Goal: Information Seeking & Learning: Learn about a topic

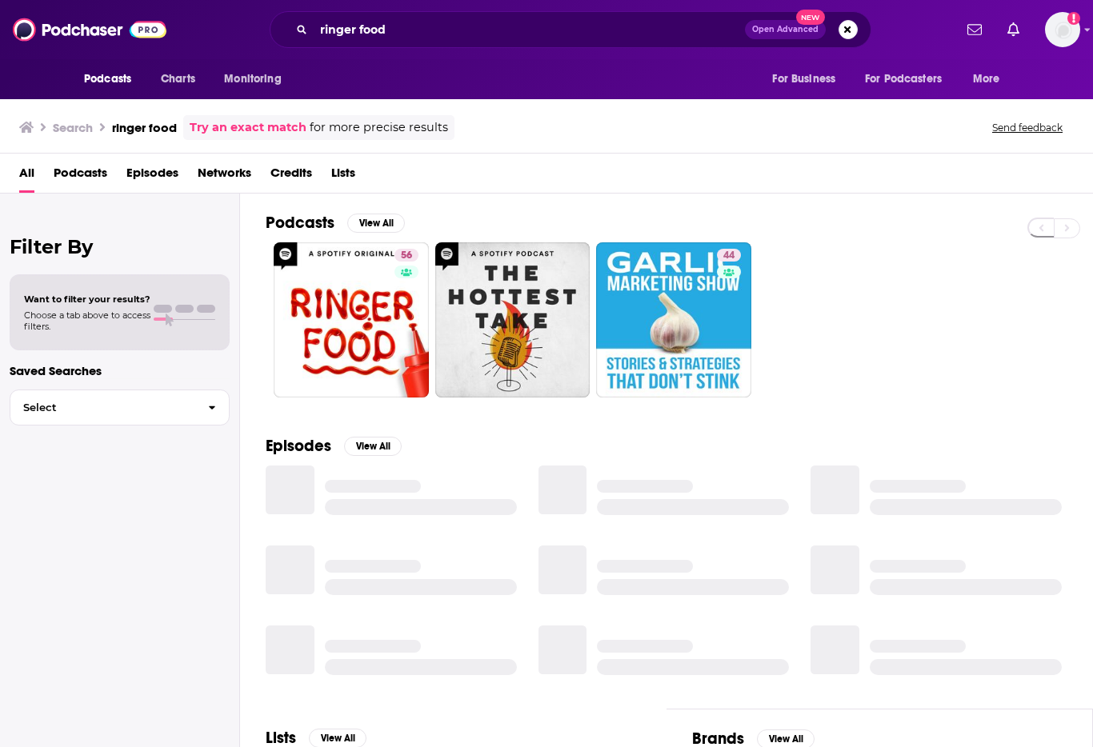
click at [95, 79] on span "Podcasts" at bounding box center [107, 79] width 47 height 22
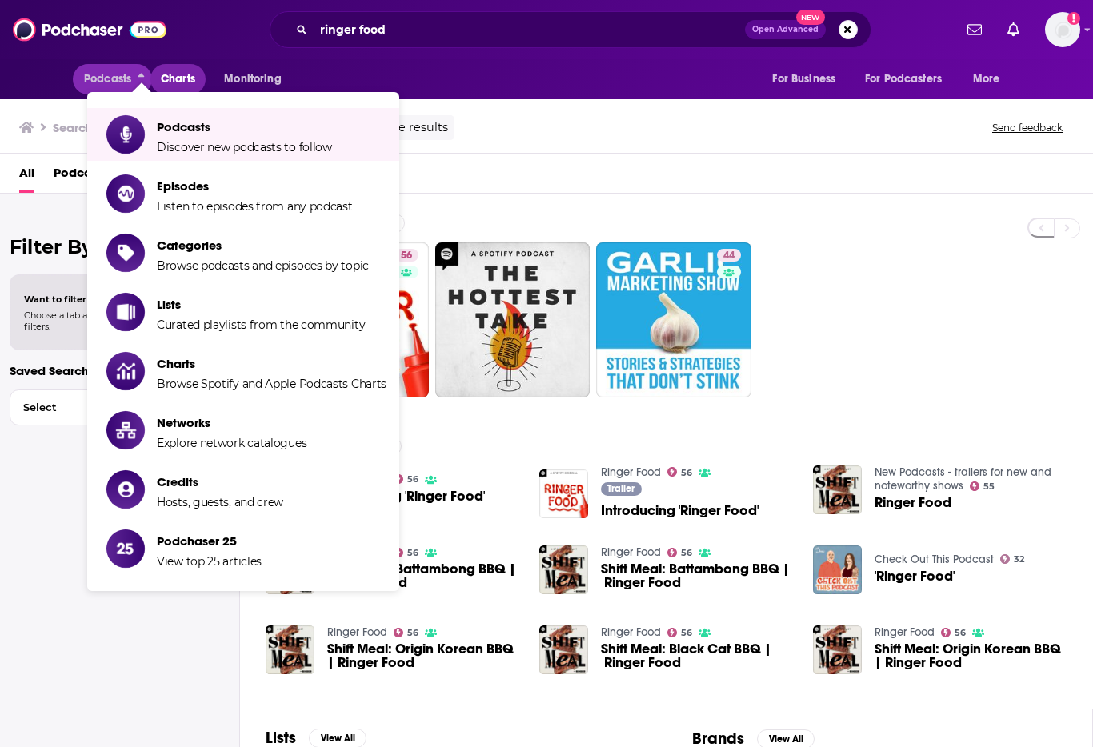
click at [182, 81] on span "Charts" at bounding box center [178, 79] width 34 height 22
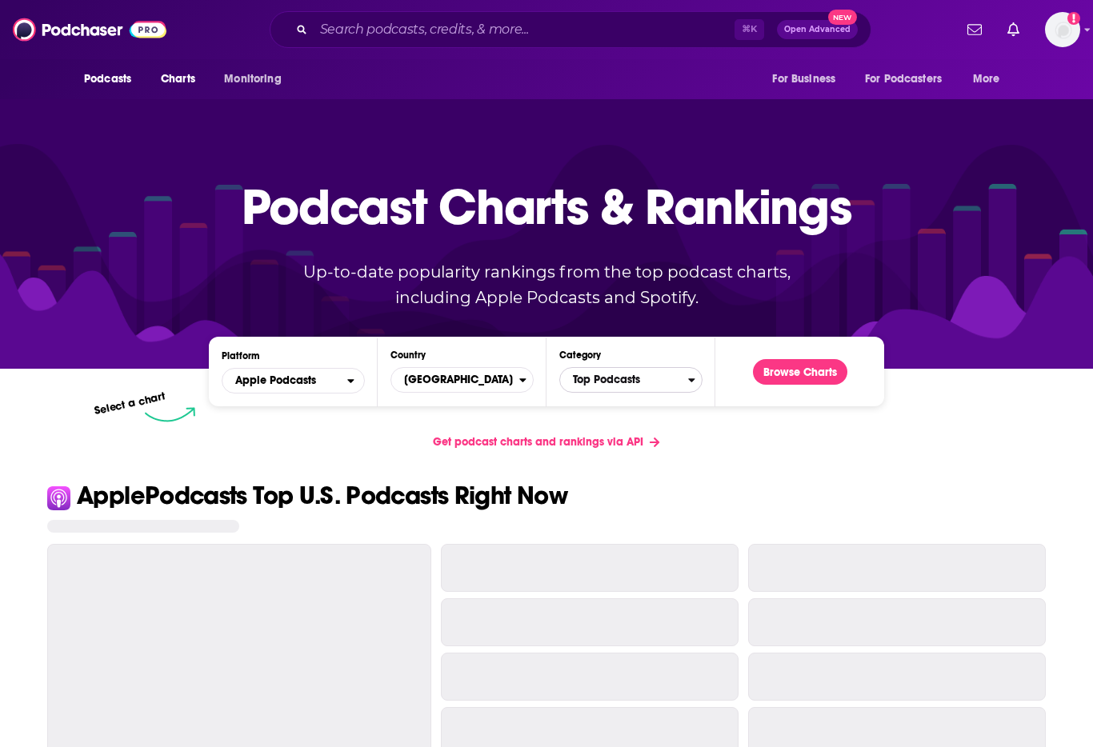
click at [617, 382] on span "Top Podcasts" at bounding box center [624, 379] width 128 height 27
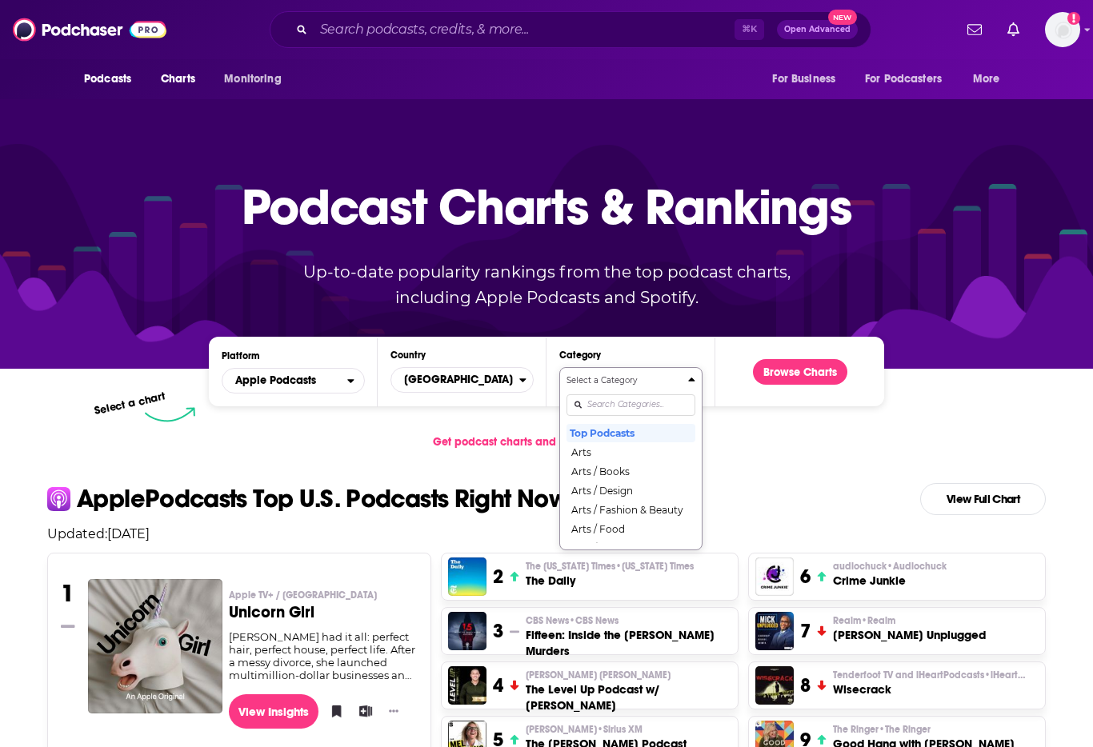
click at [632, 409] on div "Select a Category Top Podcasts Arts Arts / Books Arts / Design Arts / Fashion &…" at bounding box center [630, 458] width 129 height 169
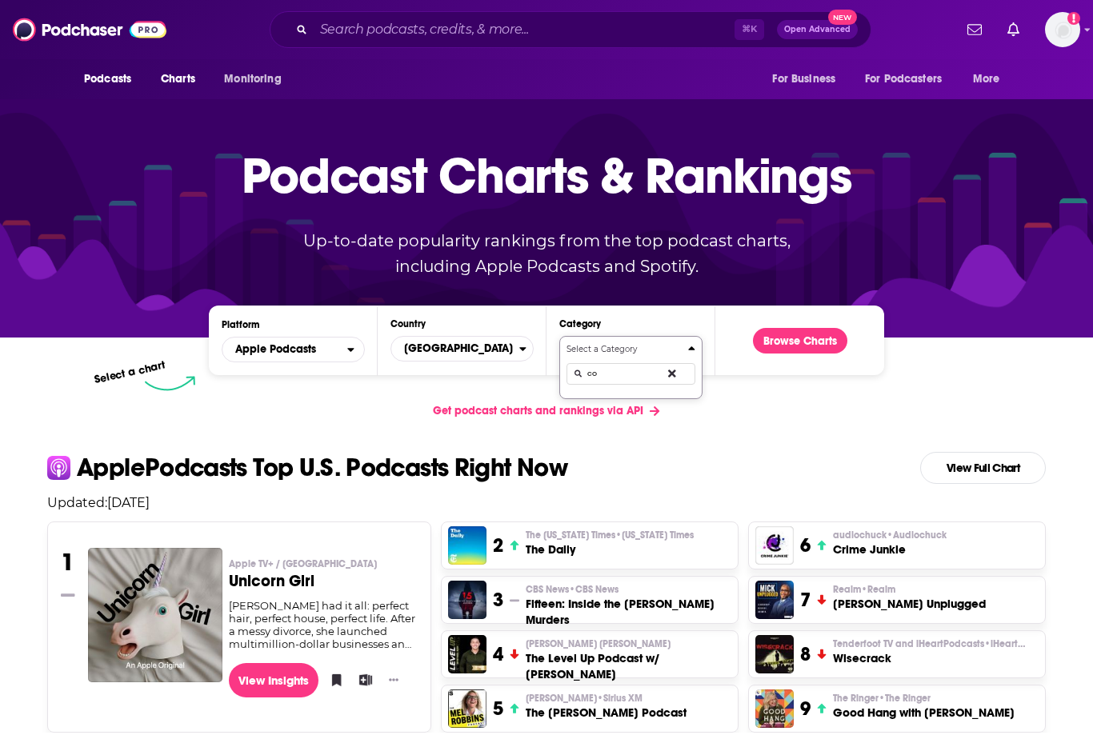
type input "c"
type input "footb"
click at [641, 409] on button "Sports / Football" at bounding box center [630, 401] width 129 height 19
click at [790, 340] on button "Browse Charts" at bounding box center [800, 341] width 94 height 26
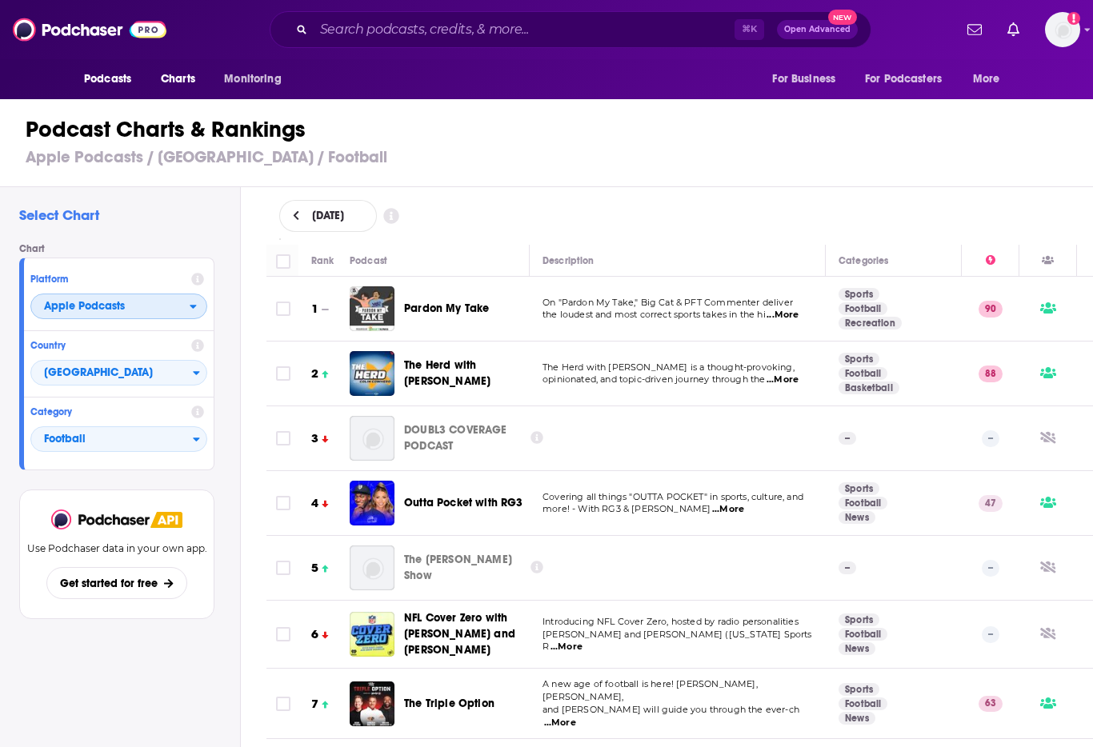
click at [137, 299] on span "Apple Podcasts" at bounding box center [110, 307] width 158 height 27
click at [98, 357] on span "Spotify" at bounding box center [118, 355] width 156 height 10
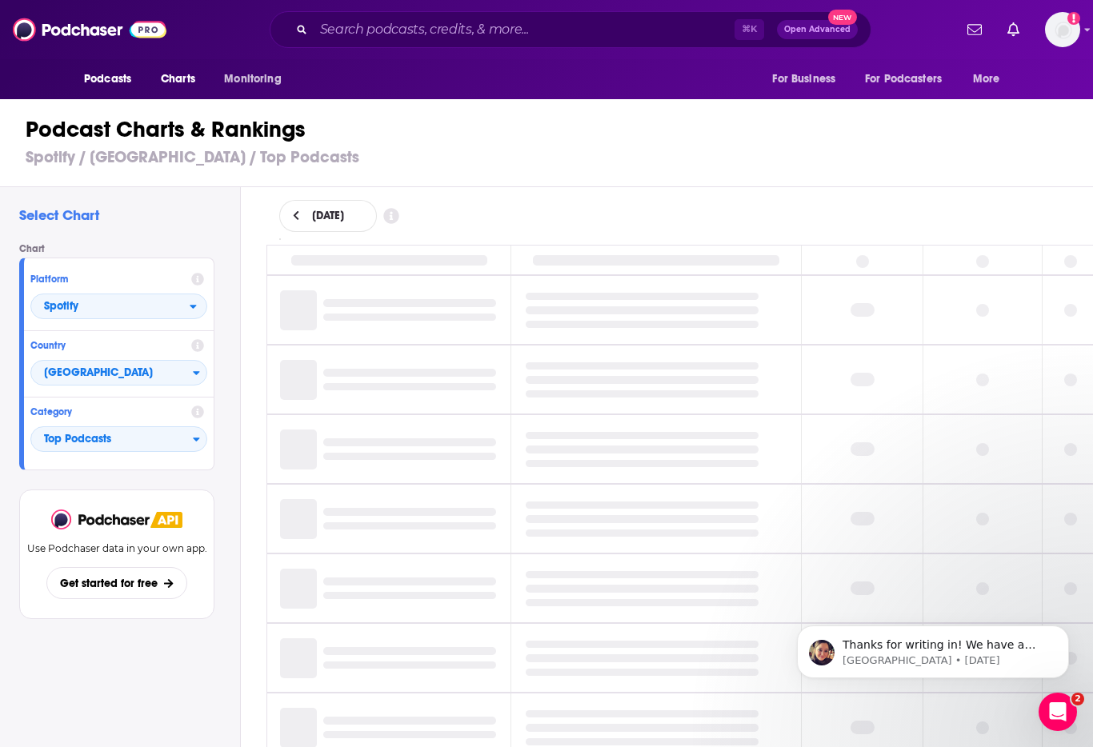
click at [662, 202] on div "[DATE]" at bounding box center [679, 216] width 801 height 32
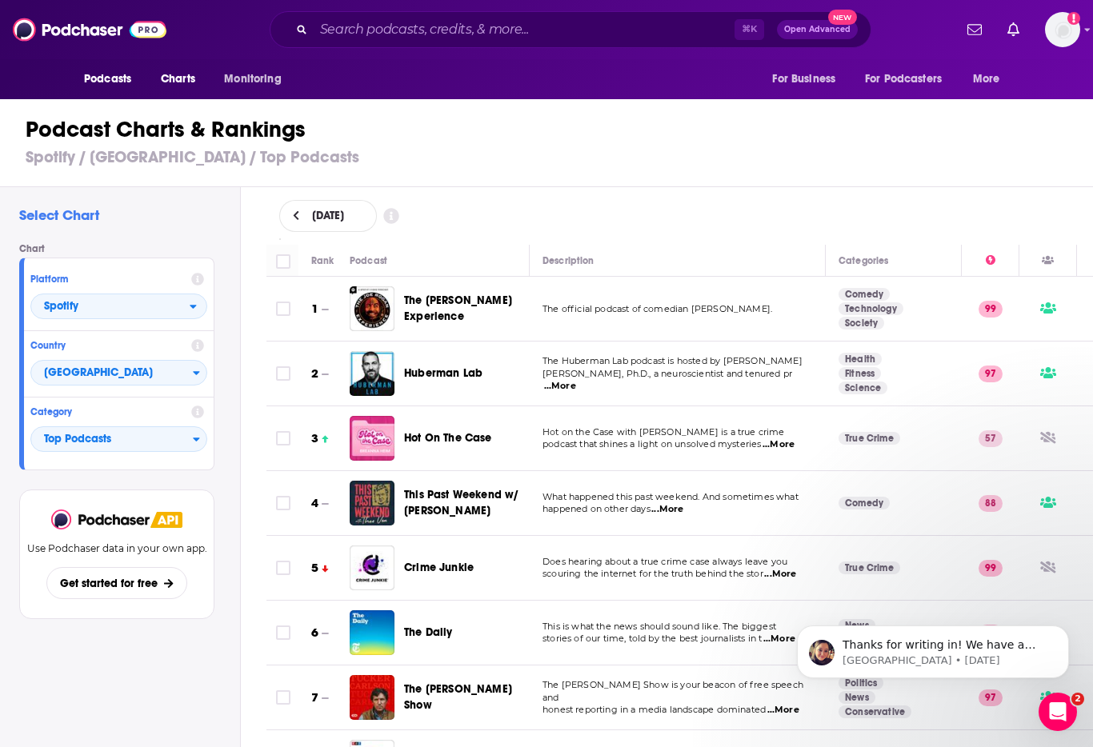
click at [662, 202] on div "[DATE]" at bounding box center [679, 216] width 801 height 32
click at [142, 445] on span "Top Podcasts" at bounding box center [112, 439] width 162 height 27
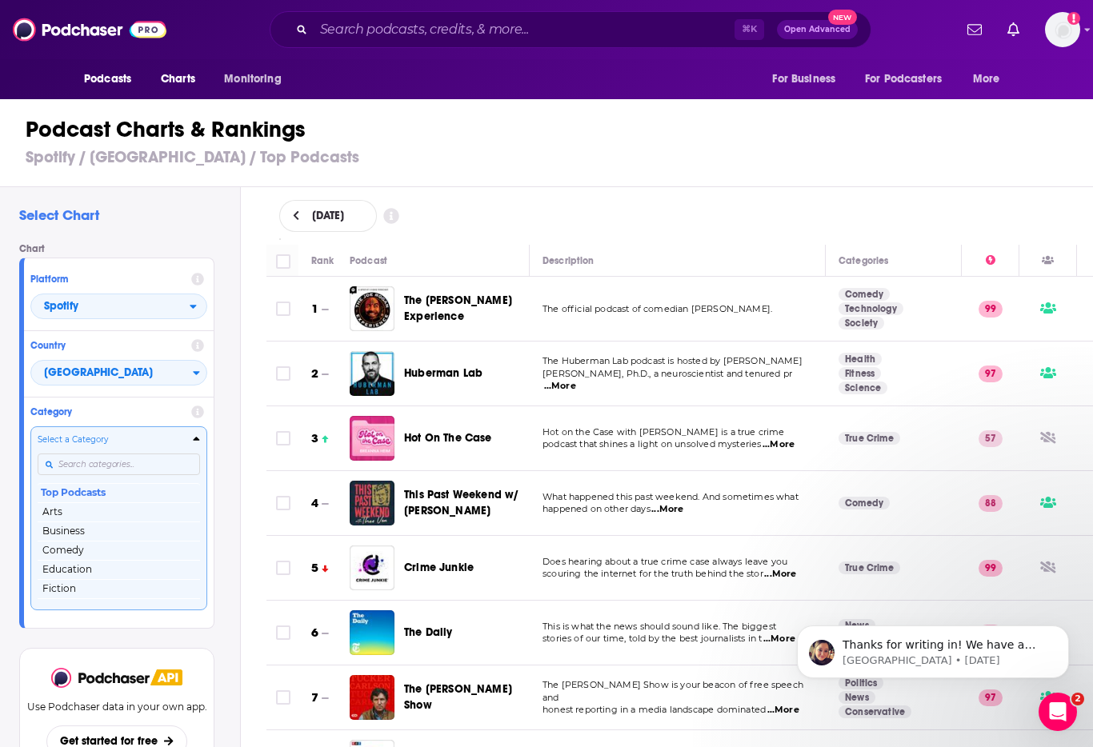
click at [127, 467] on input "Categories" at bounding box center [119, 464] width 162 height 22
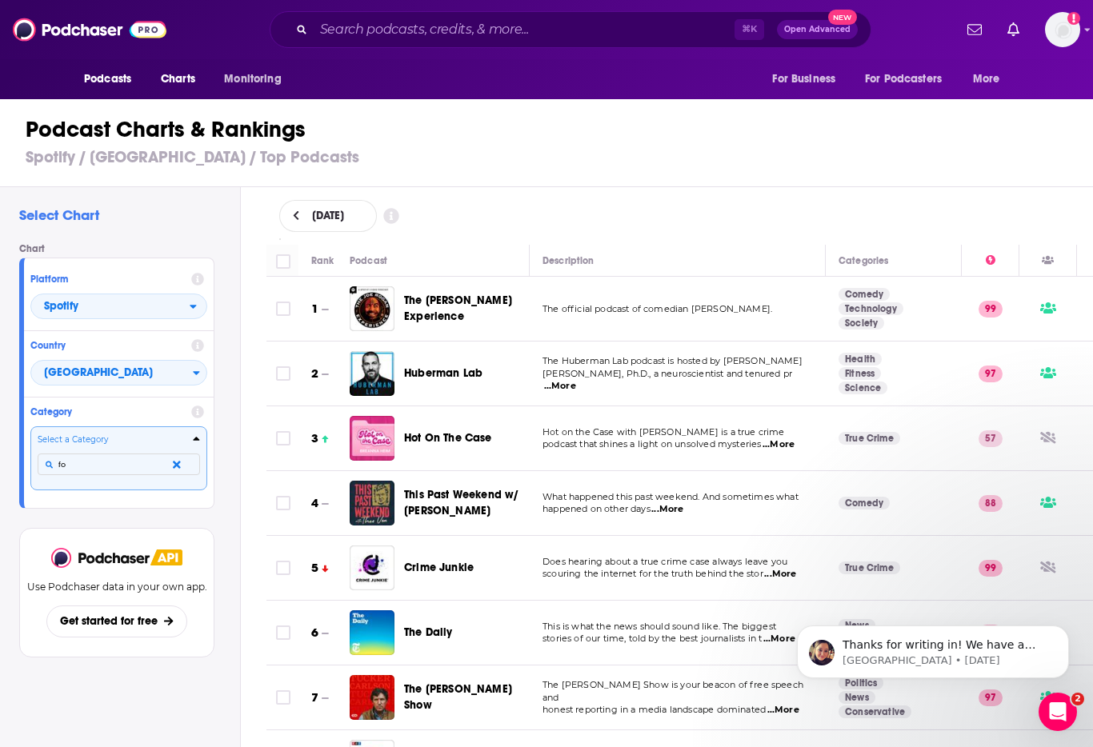
type input "f"
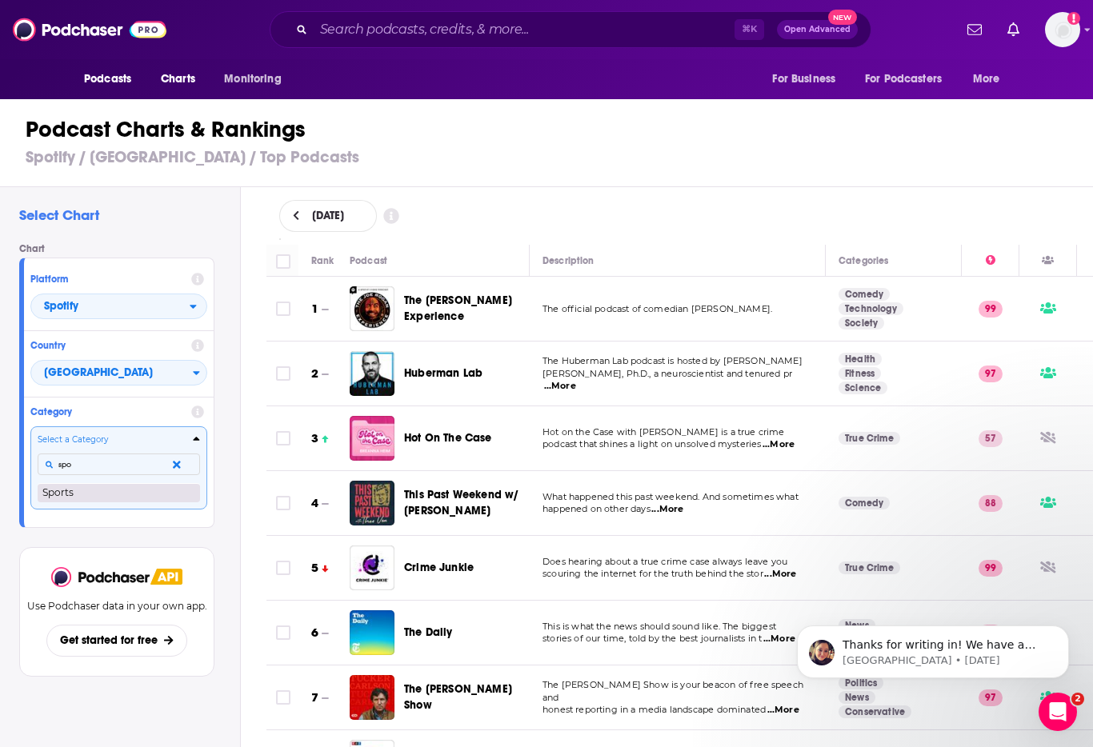
type input "spo"
click at [80, 489] on button "Sports" at bounding box center [119, 492] width 162 height 19
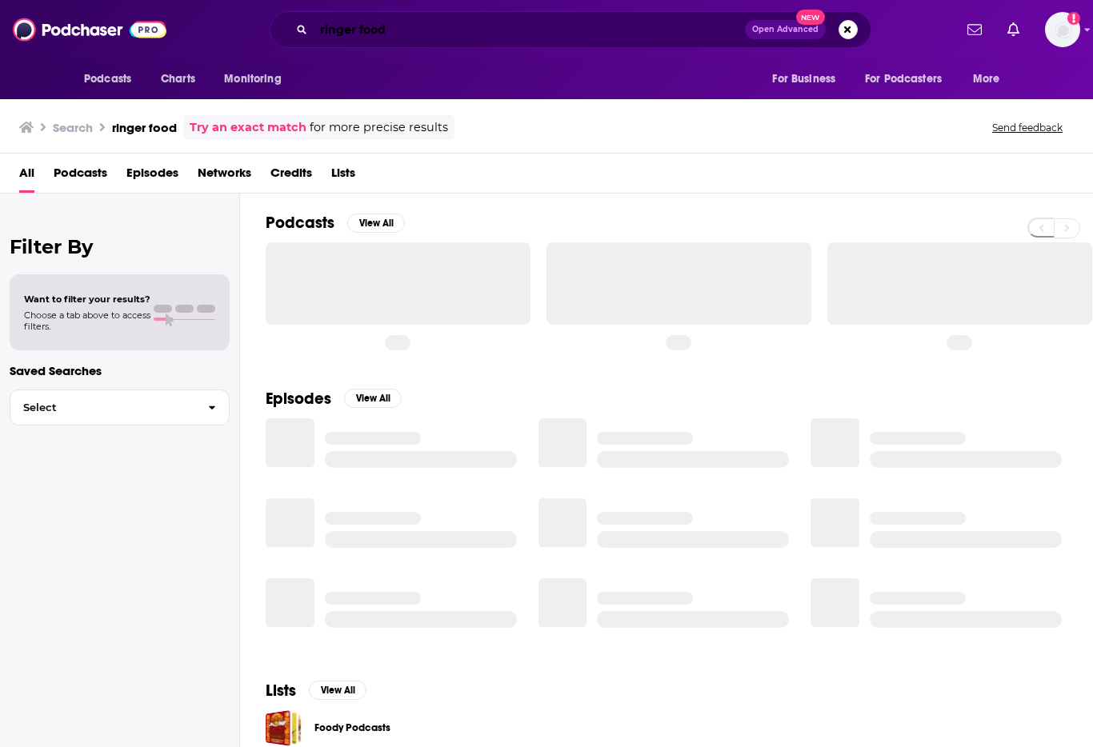
click at [433, 22] on input "ringer food" at bounding box center [529, 30] width 431 height 26
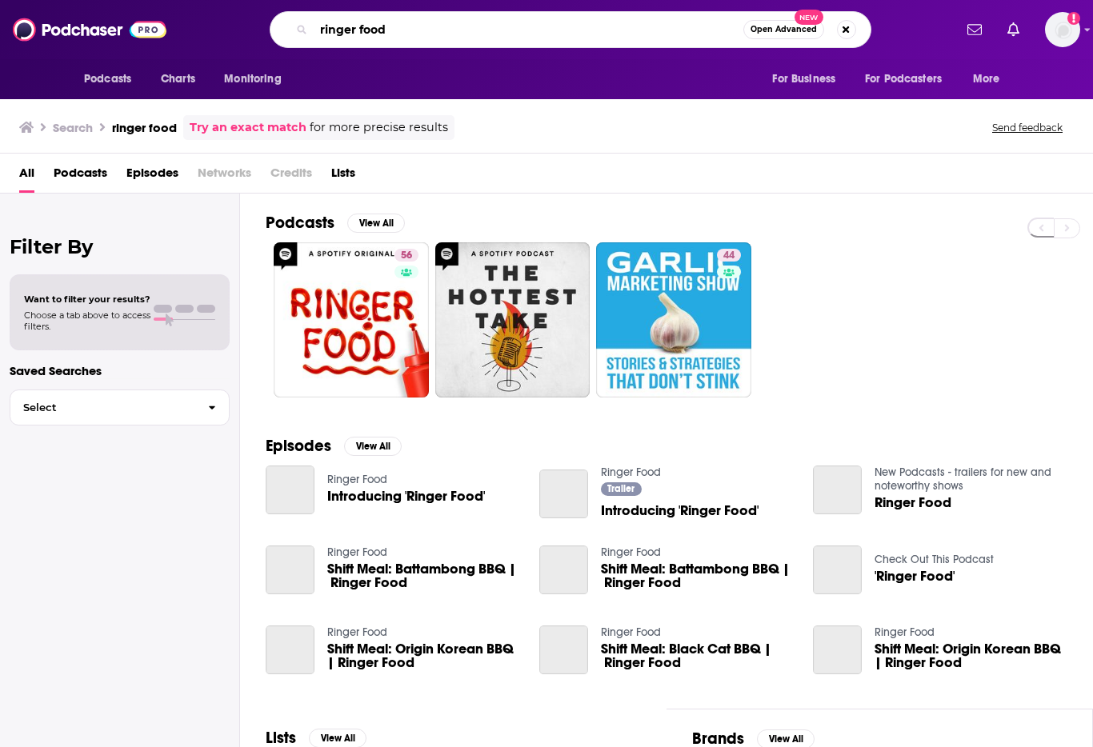
click at [433, 22] on input "ringer food" at bounding box center [528, 30] width 429 height 26
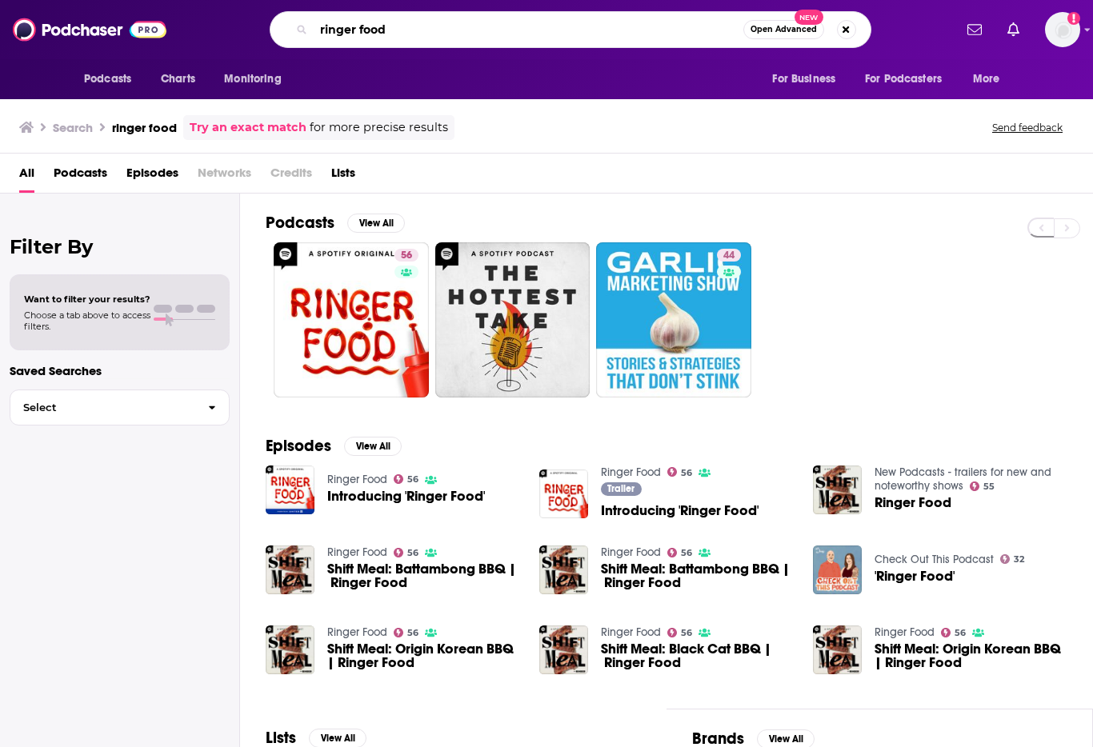
click at [433, 22] on input "ringer food" at bounding box center [528, 30] width 429 height 26
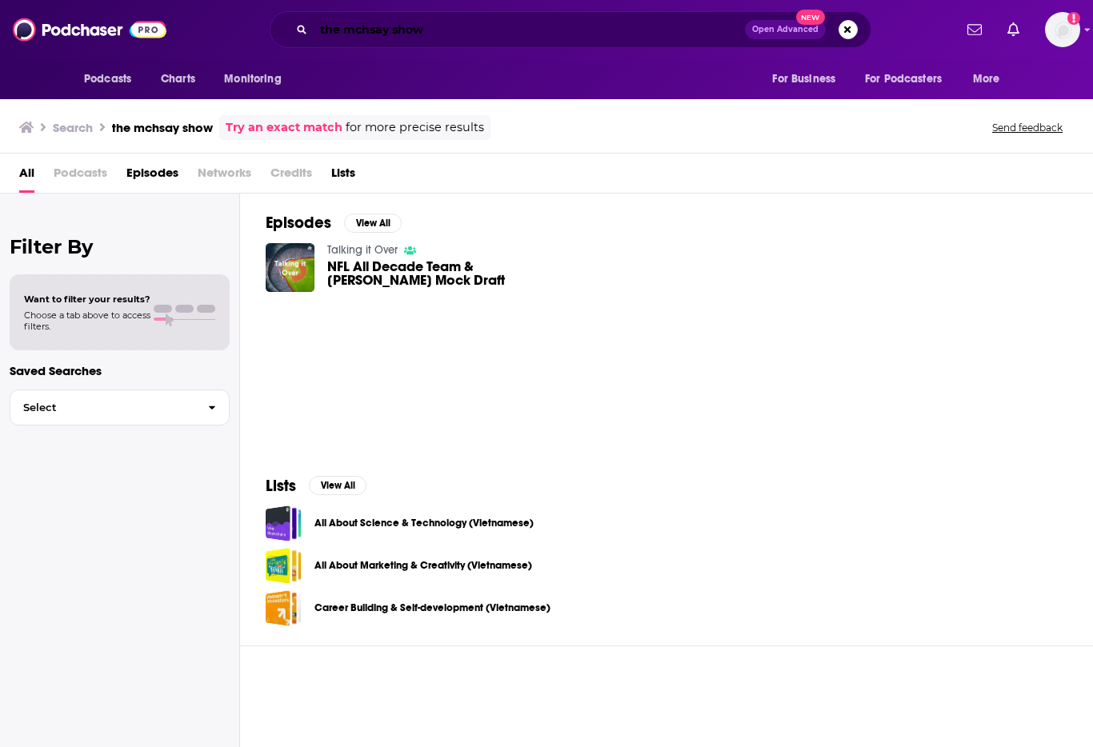
click at [378, 38] on input "the mchsay show" at bounding box center [529, 30] width 431 height 26
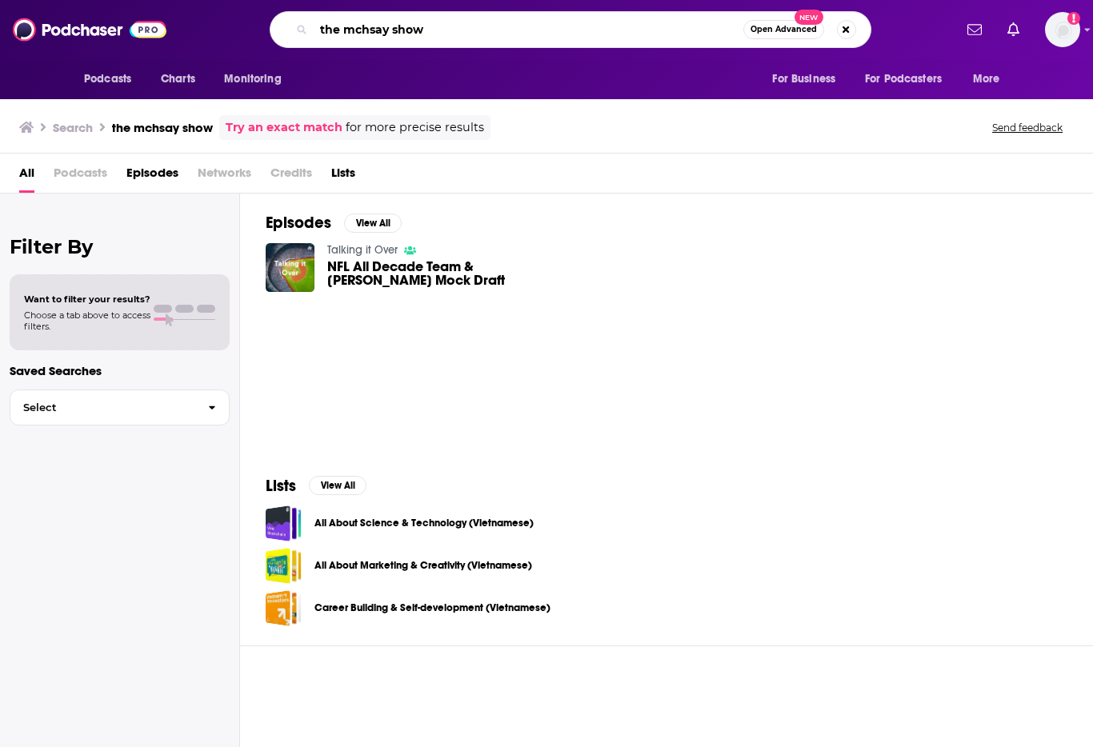
click at [378, 38] on input "the mchsay show" at bounding box center [528, 30] width 429 height 26
click at [363, 30] on input "the mchsay show" at bounding box center [528, 30] width 429 height 26
type input "the mcshay show"
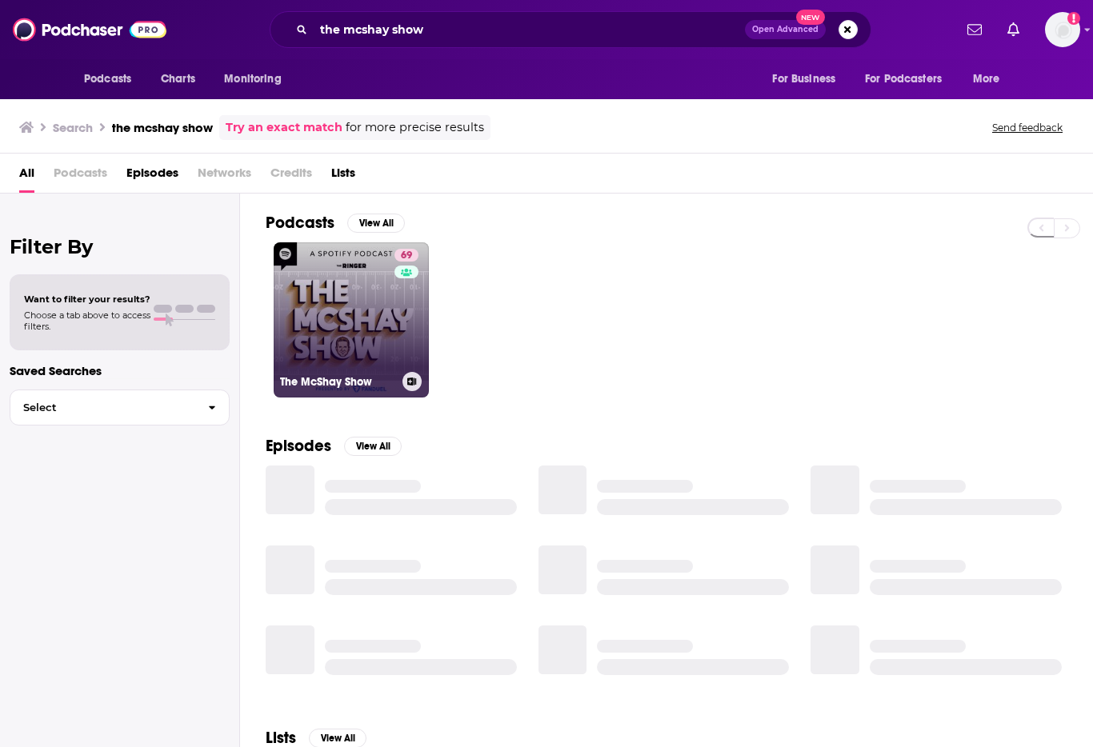
click at [286, 350] on link "69 The McShay Show" at bounding box center [351, 319] width 155 height 155
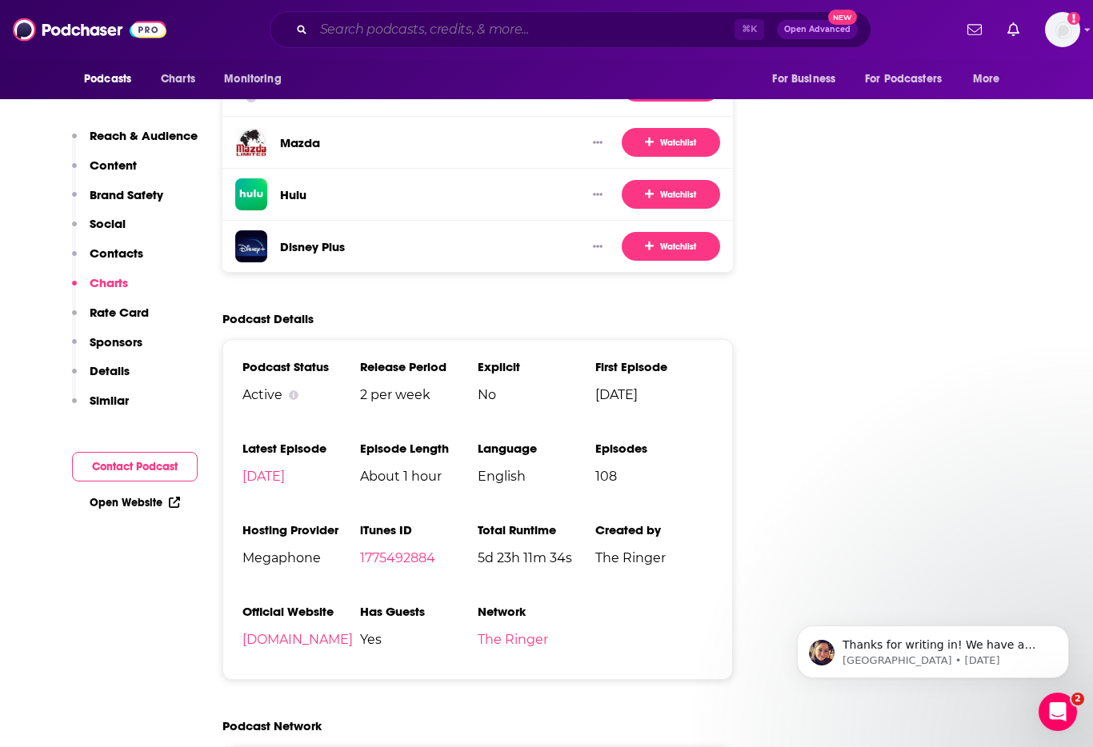
click at [408, 30] on input "Search podcasts, credits, & more..." at bounding box center [524, 30] width 421 height 26
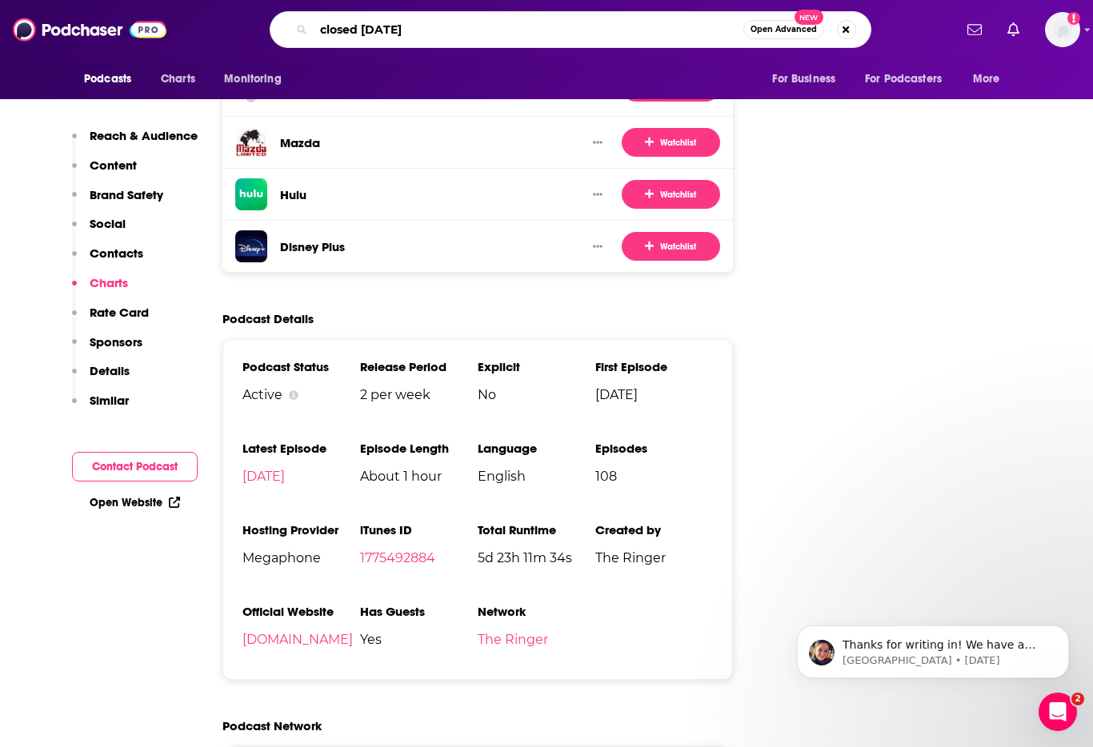
type input "closed on sundays"
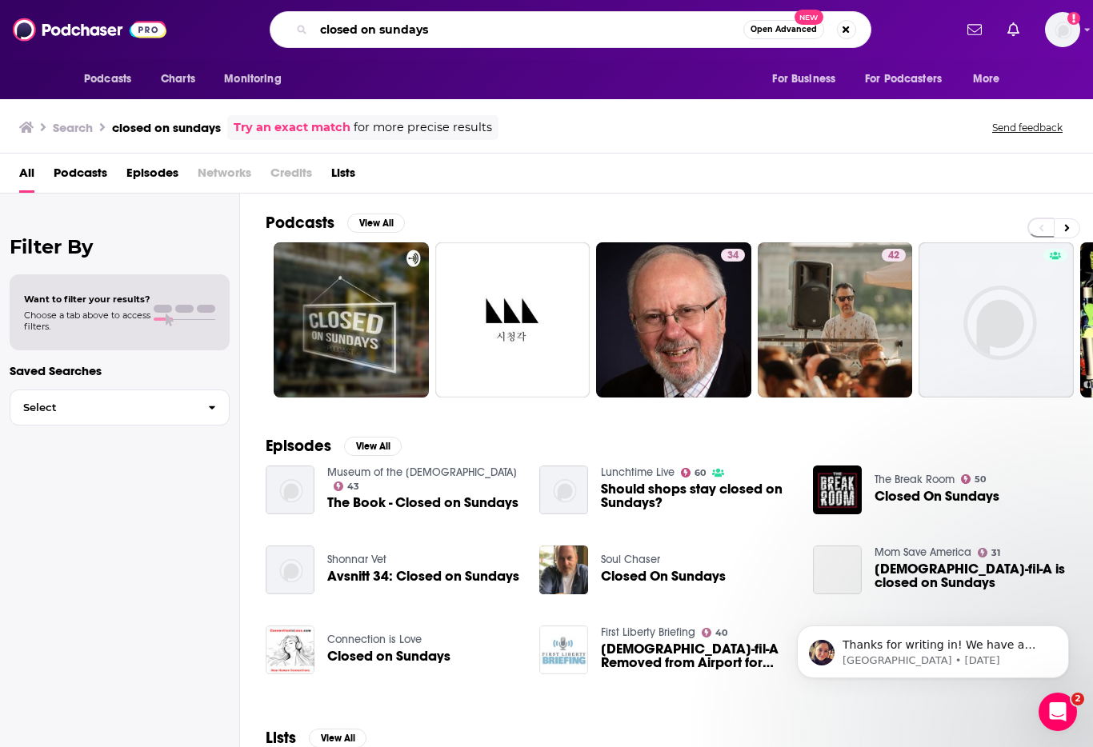
click at [476, 31] on input "closed on sundays" at bounding box center [528, 30] width 429 height 26
type input "closed on sundays football"
